Goal: Information Seeking & Learning: Learn about a topic

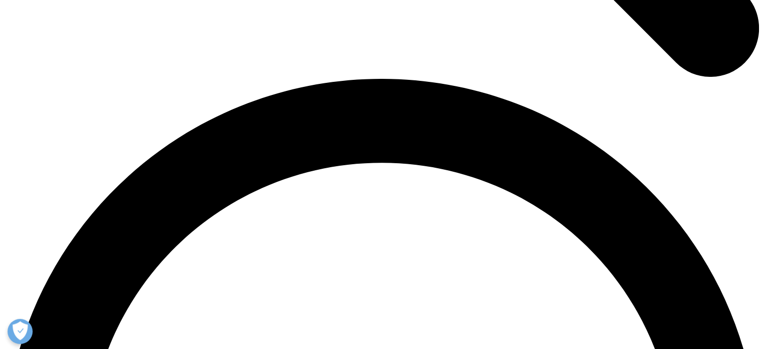
scroll to position [1450, 0]
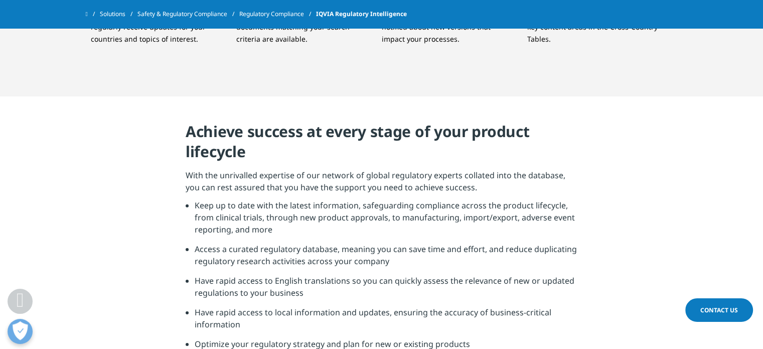
scroll to position [1703, 0]
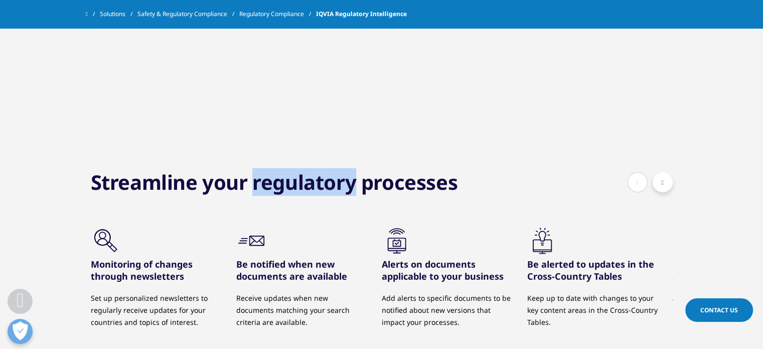
click at [317, 185] on h3 "Streamline your regulatory processes" at bounding box center [274, 181] width 367 height 25
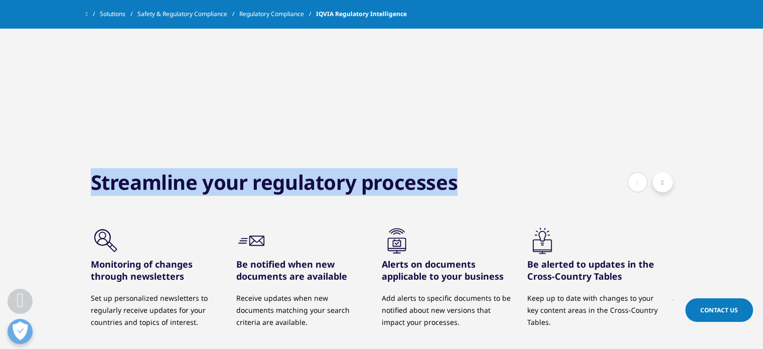
click at [317, 185] on h3 "Streamline your regulatory processes" at bounding box center [274, 181] width 367 height 25
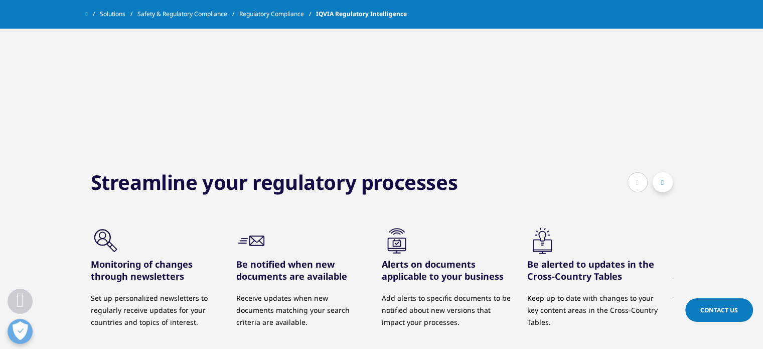
click at [167, 293] on p "Set up personalized newsletters to regularly receive updates for your countries…" at bounding box center [156, 309] width 130 height 36
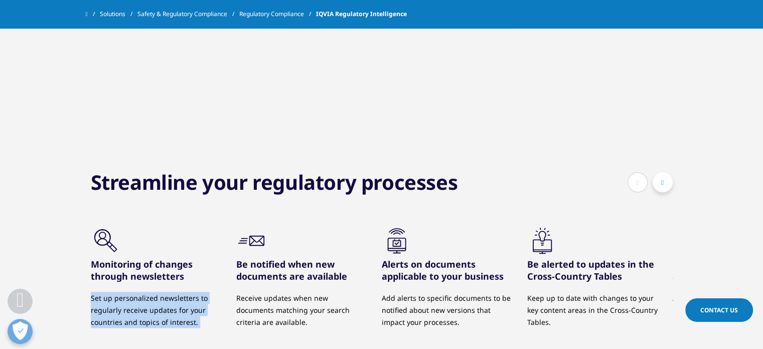
click at [167, 293] on p "Set up personalized newsletters to regularly receive updates for your countries…" at bounding box center [156, 309] width 130 height 36
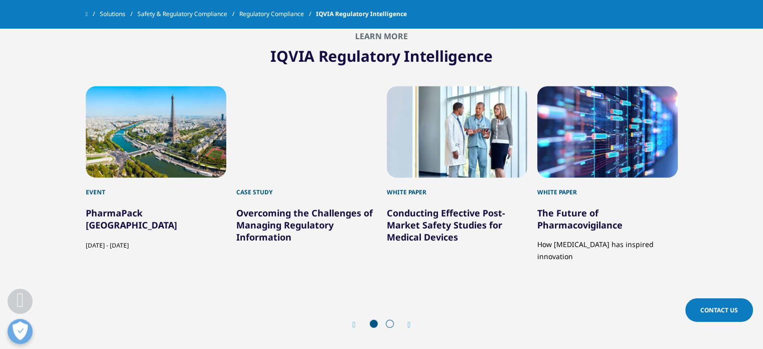
scroll to position [2676, 0]
